Goal: Task Accomplishment & Management: Manage account settings

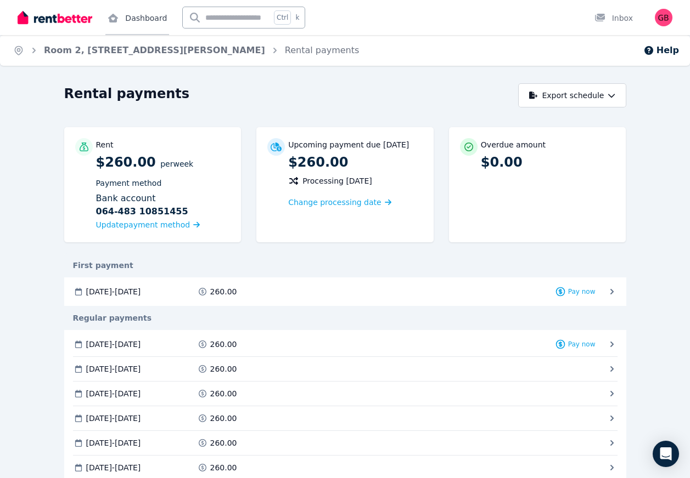
click at [155, 19] on link "Dashboard" at bounding box center [137, 17] width 64 height 35
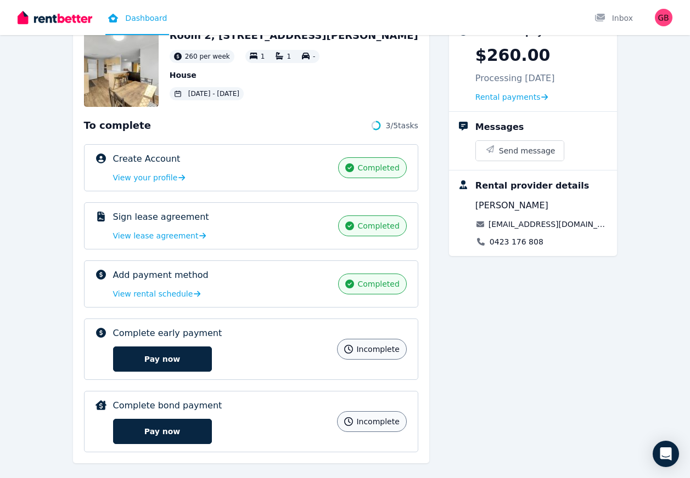
scroll to position [93, 0]
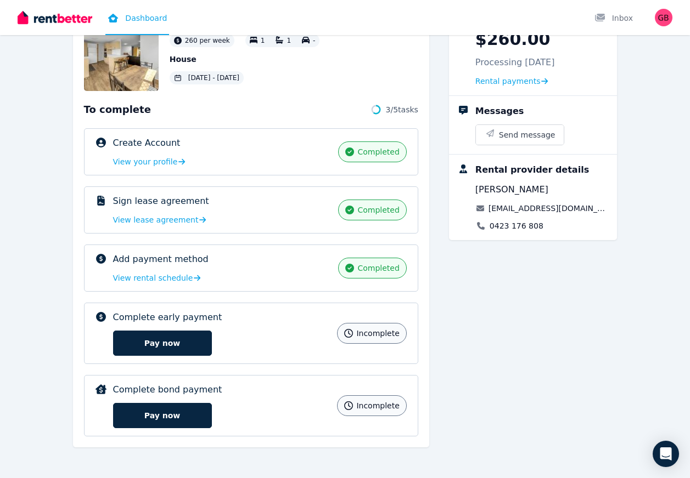
click at [448, 398] on div "Room 2, 6 Beale St, West Gladstone 260 per week 1 1 - House 19 Sep 2025 - 18 Ma…" at bounding box center [345, 230] width 544 height 458
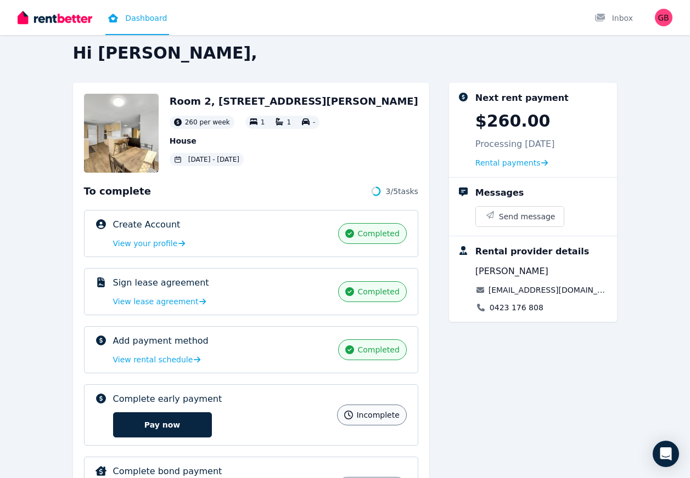
scroll to position [0, 0]
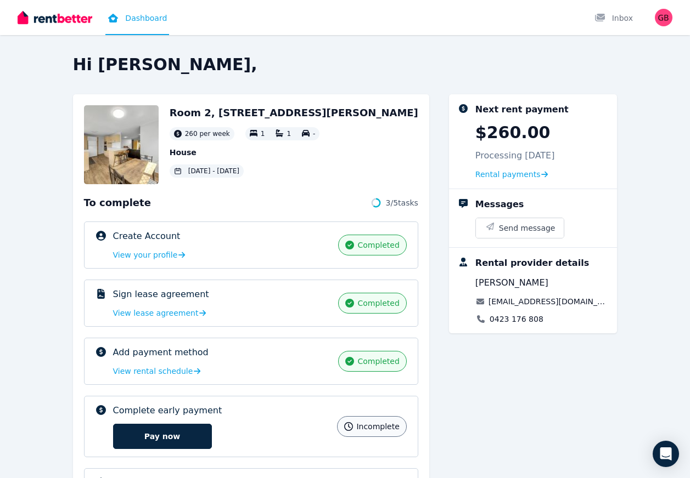
click at [448, 398] on div "Room 2, 6 Beale St, West Gladstone 260 per week 1 1 - House 19 Sep 2025 - 18 Ma…" at bounding box center [345, 323] width 544 height 458
click at [443, 348] on div "Room 2, 6 Beale St, West Gladstone 260 per week 1 1 - House 19 Sep 2025 - 18 Ma…" at bounding box center [345, 323] width 544 height 458
drag, startPoint x: 445, startPoint y: 337, endPoint x: 233, endPoint y: 331, distance: 212.4
drag, startPoint x: 233, startPoint y: 331, endPoint x: 68, endPoint y: 330, distance: 164.6
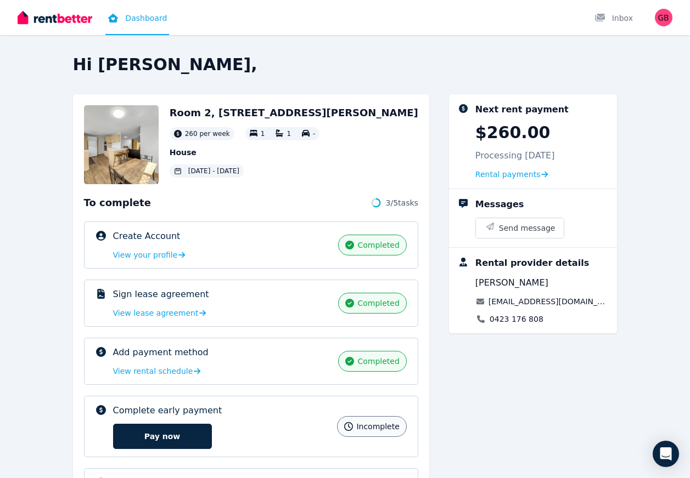
drag, startPoint x: 68, startPoint y: 330, endPoint x: 53, endPoint y: 329, distance: 15.4
drag, startPoint x: 53, startPoint y: 329, endPoint x: 309, endPoint y: 331, distance: 256.8
drag, startPoint x: 309, startPoint y: 331, endPoint x: 494, endPoint y: 333, distance: 184.4
drag, startPoint x: 494, startPoint y: 333, endPoint x: 215, endPoint y: 336, distance: 279.3
drag, startPoint x: 215, startPoint y: 336, endPoint x: 83, endPoint y: 333, distance: 131.7
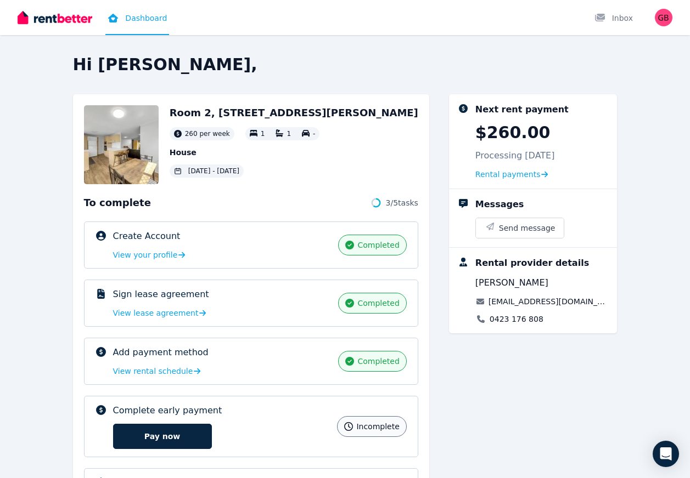
drag, startPoint x: 83, startPoint y: 333, endPoint x: 24, endPoint y: 329, distance: 58.8
drag, startPoint x: 24, startPoint y: 329, endPoint x: 224, endPoint y: 329, distance: 199.7
drag, startPoint x: 224, startPoint y: 329, endPoint x: 478, endPoint y: 339, distance: 254.2
drag, startPoint x: 478, startPoint y: 339, endPoint x: 251, endPoint y: 337, distance: 227.2
drag, startPoint x: 251, startPoint y: 337, endPoint x: 109, endPoint y: 335, distance: 141.6
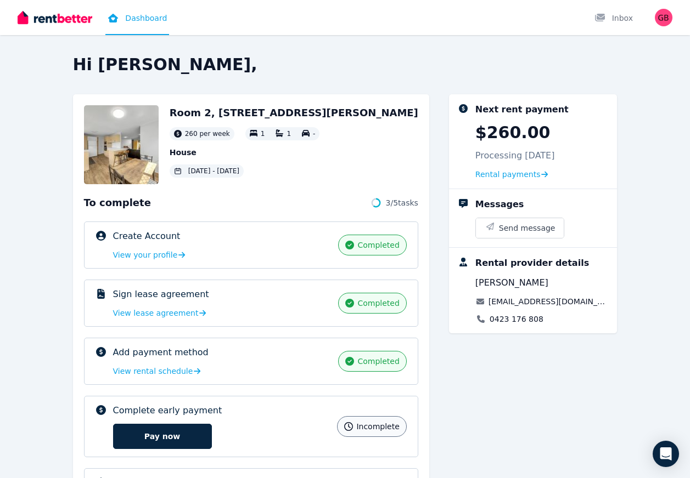
drag, startPoint x: 109, startPoint y: 335, endPoint x: 52, endPoint y: 330, distance: 57.8
drag, startPoint x: 52, startPoint y: 330, endPoint x: 286, endPoint y: 327, distance: 234.9
drag, startPoint x: 286, startPoint y: 327, endPoint x: 439, endPoint y: 335, distance: 152.8
drag, startPoint x: 439, startPoint y: 335, endPoint x: 297, endPoint y: 331, distance: 141.6
drag, startPoint x: 297, startPoint y: 331, endPoint x: 142, endPoint y: 333, distance: 155.8
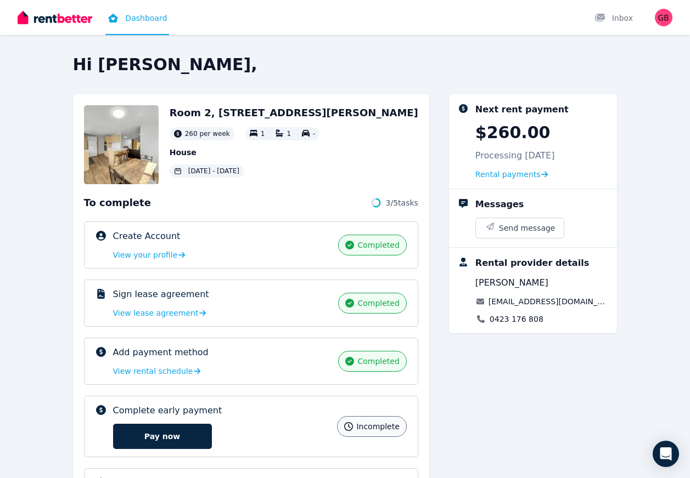
drag, startPoint x: 142, startPoint y: 333, endPoint x: 80, endPoint y: 329, distance: 62.1
drag, startPoint x: 80, startPoint y: 329, endPoint x: 55, endPoint y: 329, distance: 24.7
drag, startPoint x: 55, startPoint y: 329, endPoint x: 295, endPoint y: 325, distance: 239.8
click at [295, 325] on div "Sign lease agreement completed View lease agreement completed" at bounding box center [251, 303] width 334 height 47
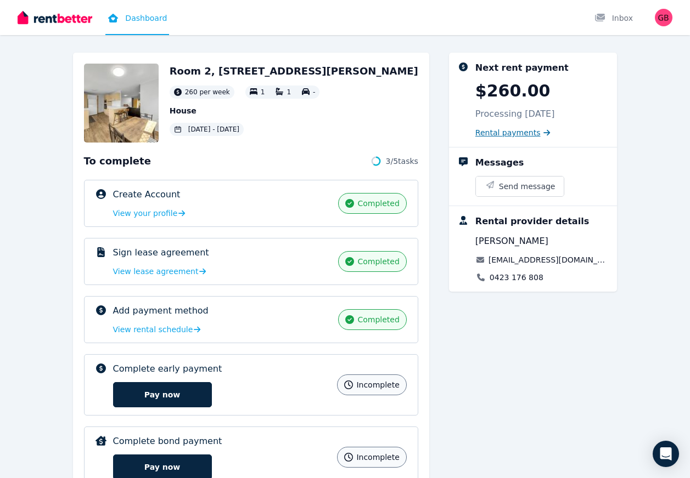
scroll to position [93, 0]
